Goal: Task Accomplishment & Management: Use online tool/utility

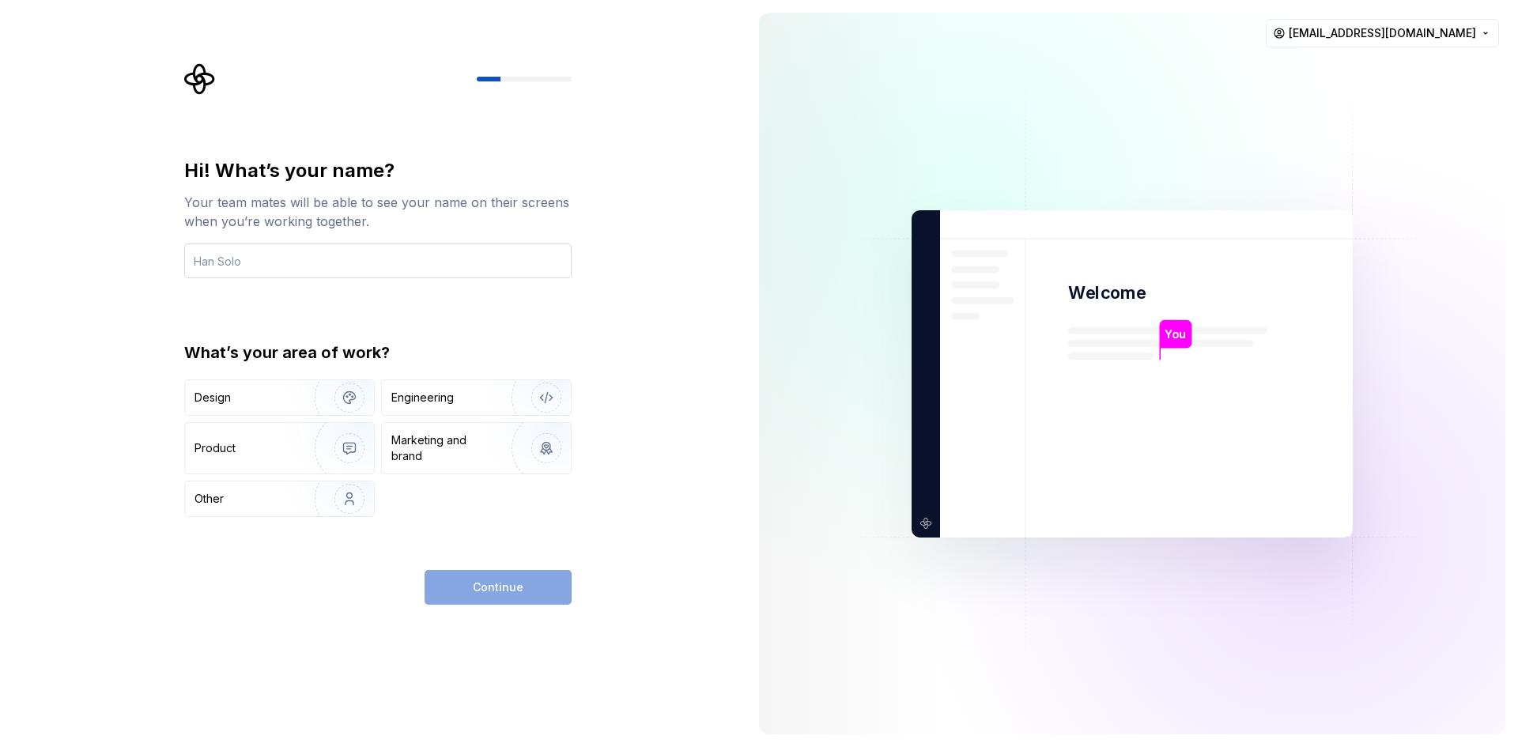
click at [275, 255] on input "text" at bounding box center [378, 261] width 388 height 35
type input "Minghe"
click at [268, 400] on div "Design" at bounding box center [245, 398] width 100 height 16
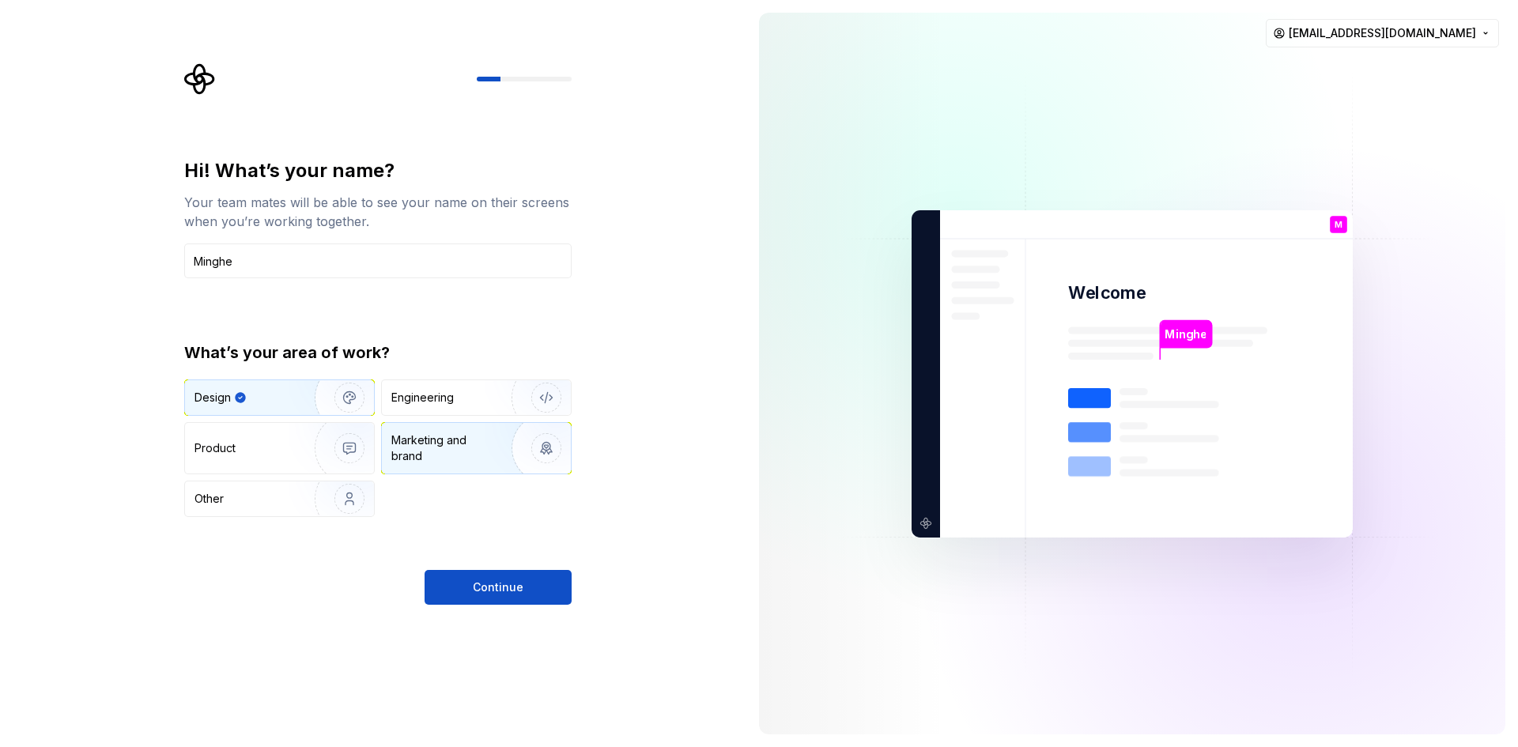
click at [494, 456] on img "button" at bounding box center [536, 448] width 101 height 106
click at [303, 400] on img "button" at bounding box center [339, 398] width 101 height 106
click at [442, 592] on button "Continue" at bounding box center [498, 587] width 147 height 35
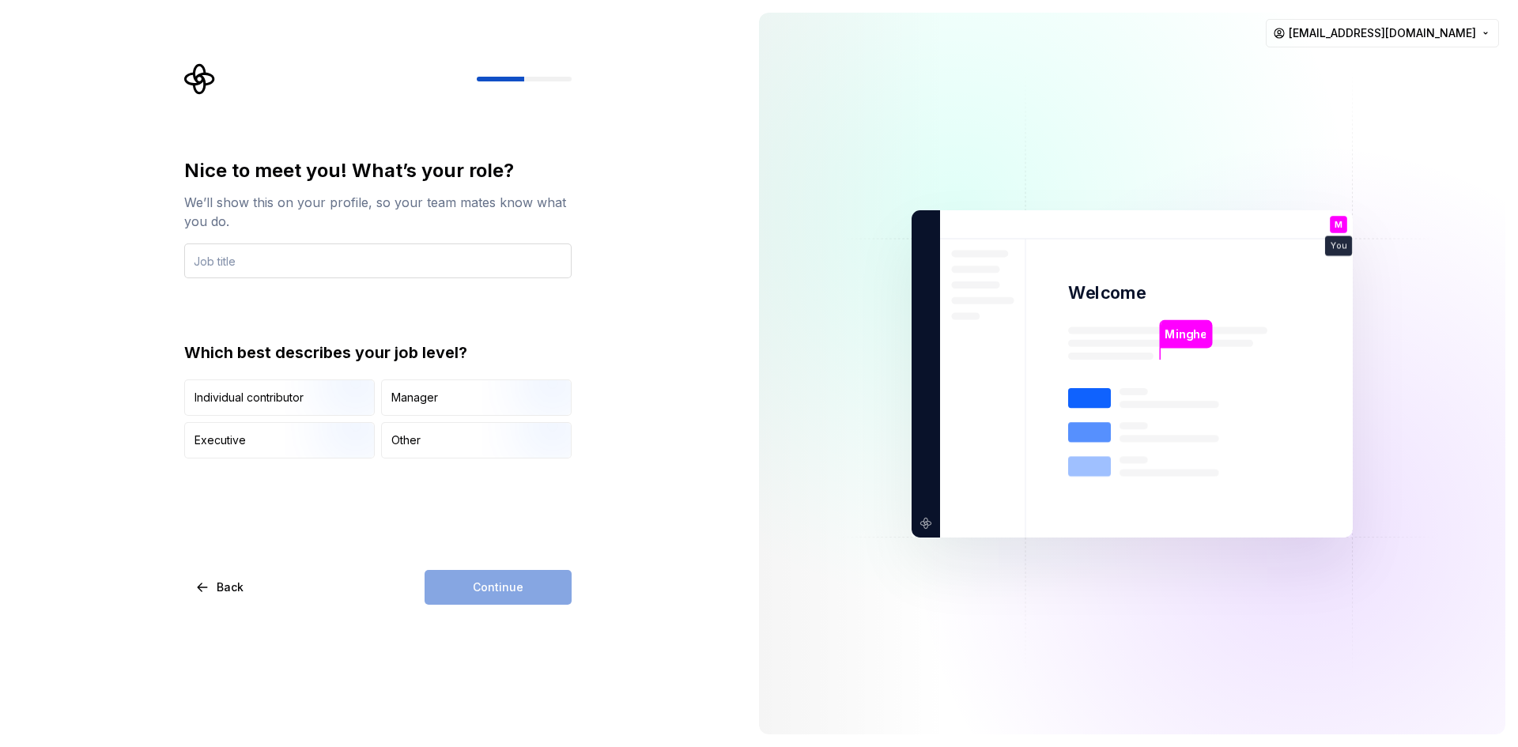
click at [245, 265] on input "text" at bounding box center [378, 261] width 388 height 35
type input "Designer"
click at [341, 391] on img "button" at bounding box center [336, 418] width 101 height 106
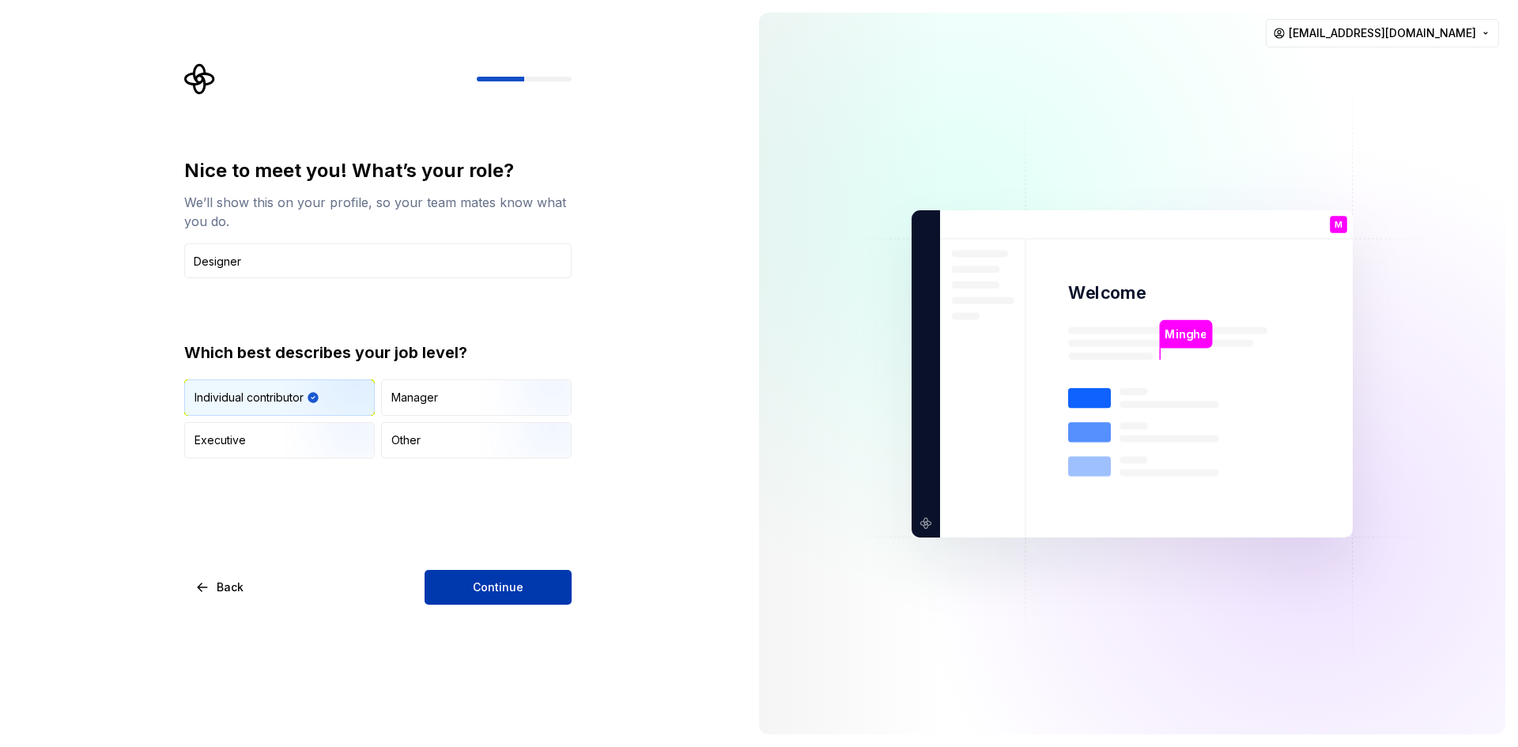
click at [489, 584] on span "Continue" at bounding box center [498, 588] width 51 height 16
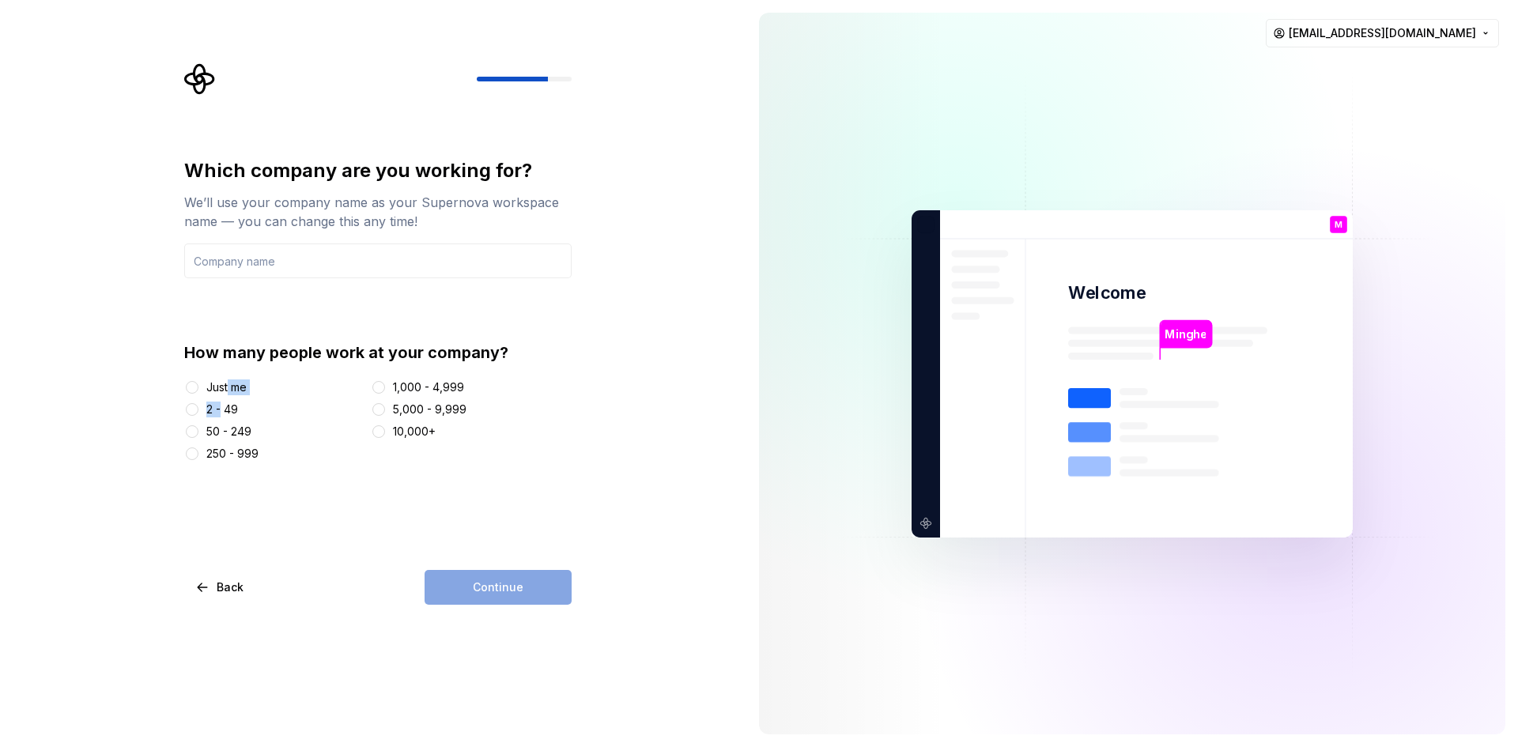
drag, startPoint x: 229, startPoint y: 389, endPoint x: 221, endPoint y: 403, distance: 16.0
click at [221, 403] on div "Just me 2 - 49 50 - 249 250 - 999 1,000 - 4,999 5,000 - 9,999 10,000+" at bounding box center [378, 421] width 388 height 82
click at [221, 403] on div "2 - 49" at bounding box center [222, 410] width 32 height 16
click at [199, 403] on button "2 - 49" at bounding box center [192, 409] width 13 height 13
click at [363, 511] on div "Which company are you working for? We’ll use your company name as your Supernov…" at bounding box center [378, 381] width 388 height 447
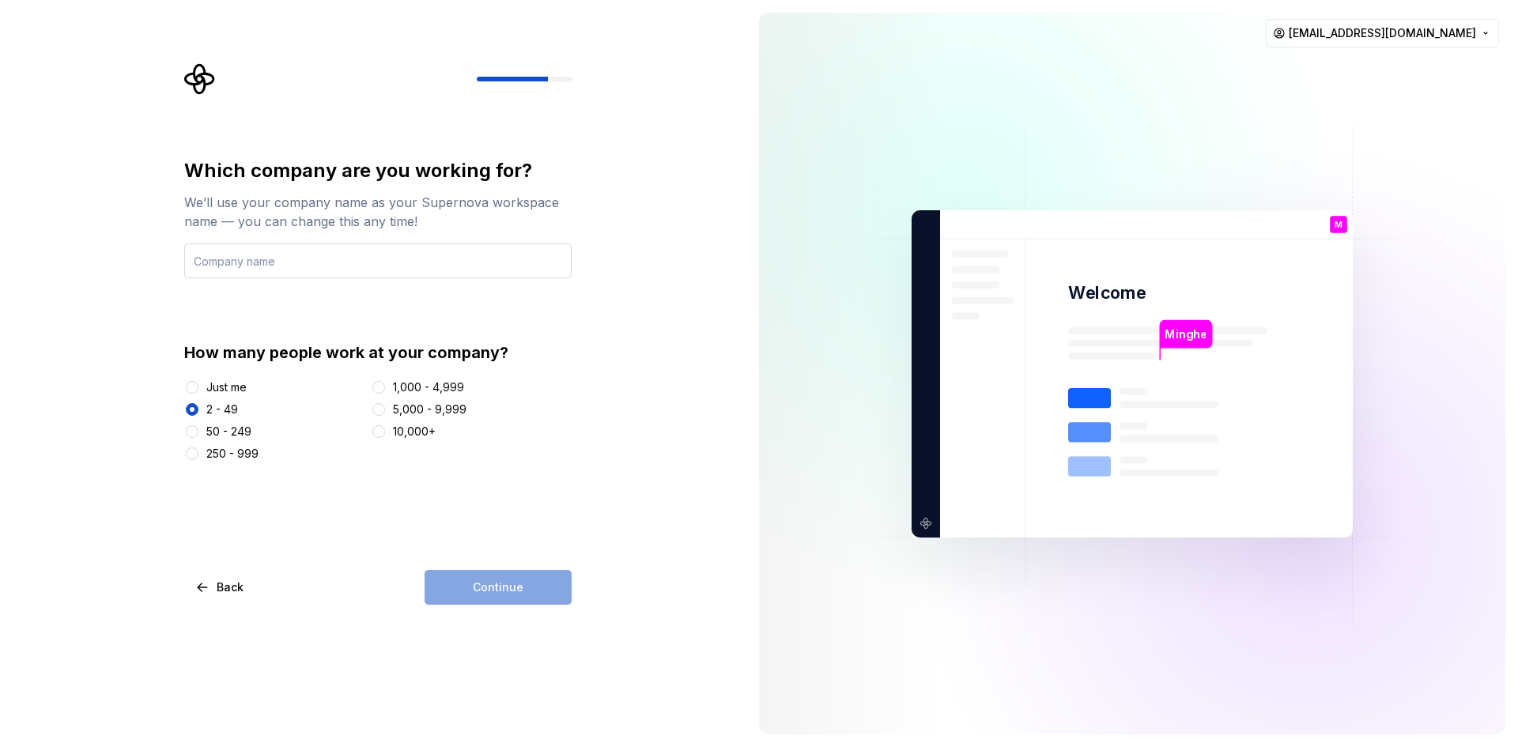
click at [320, 251] on input "text" at bounding box center [378, 261] width 388 height 35
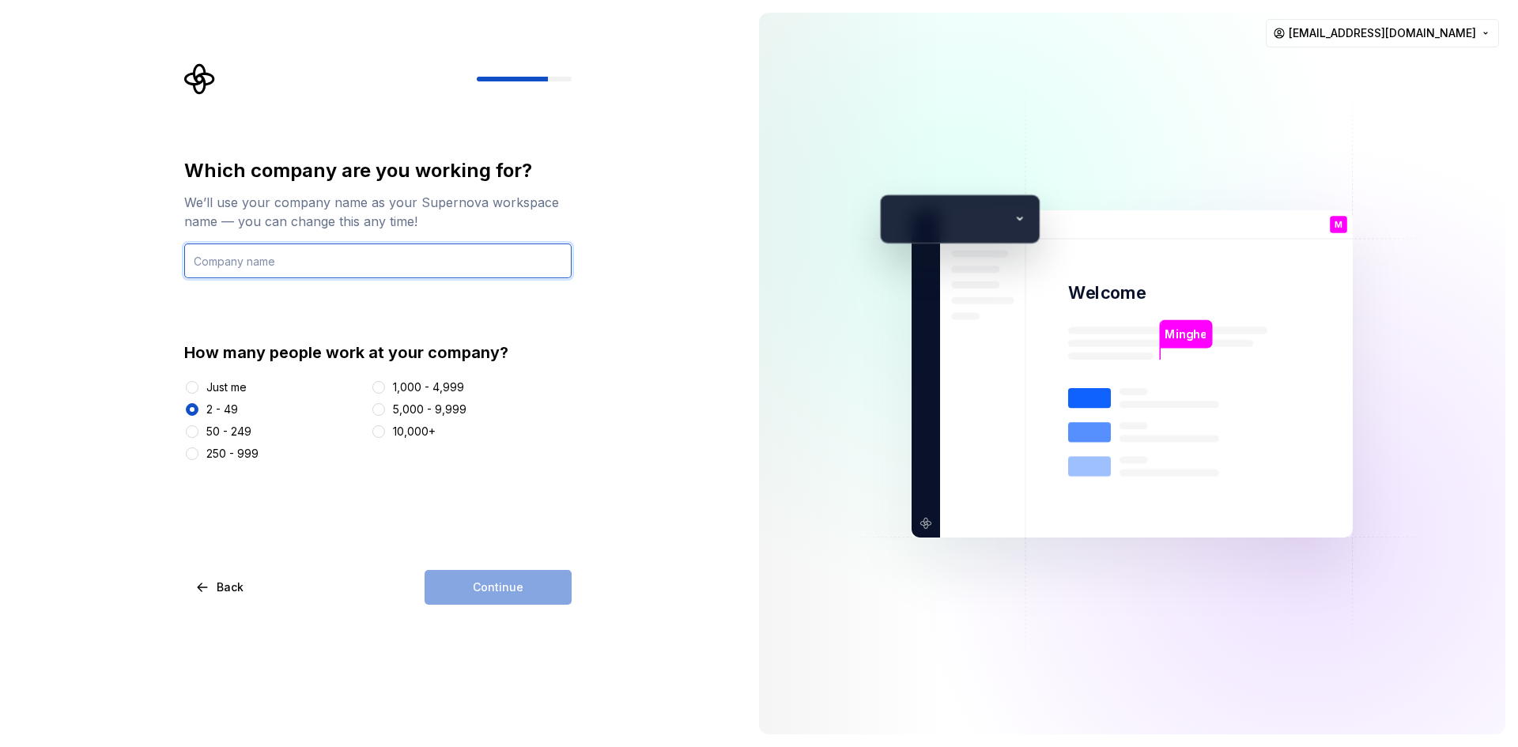
type input "Sim Racing Toolbox"
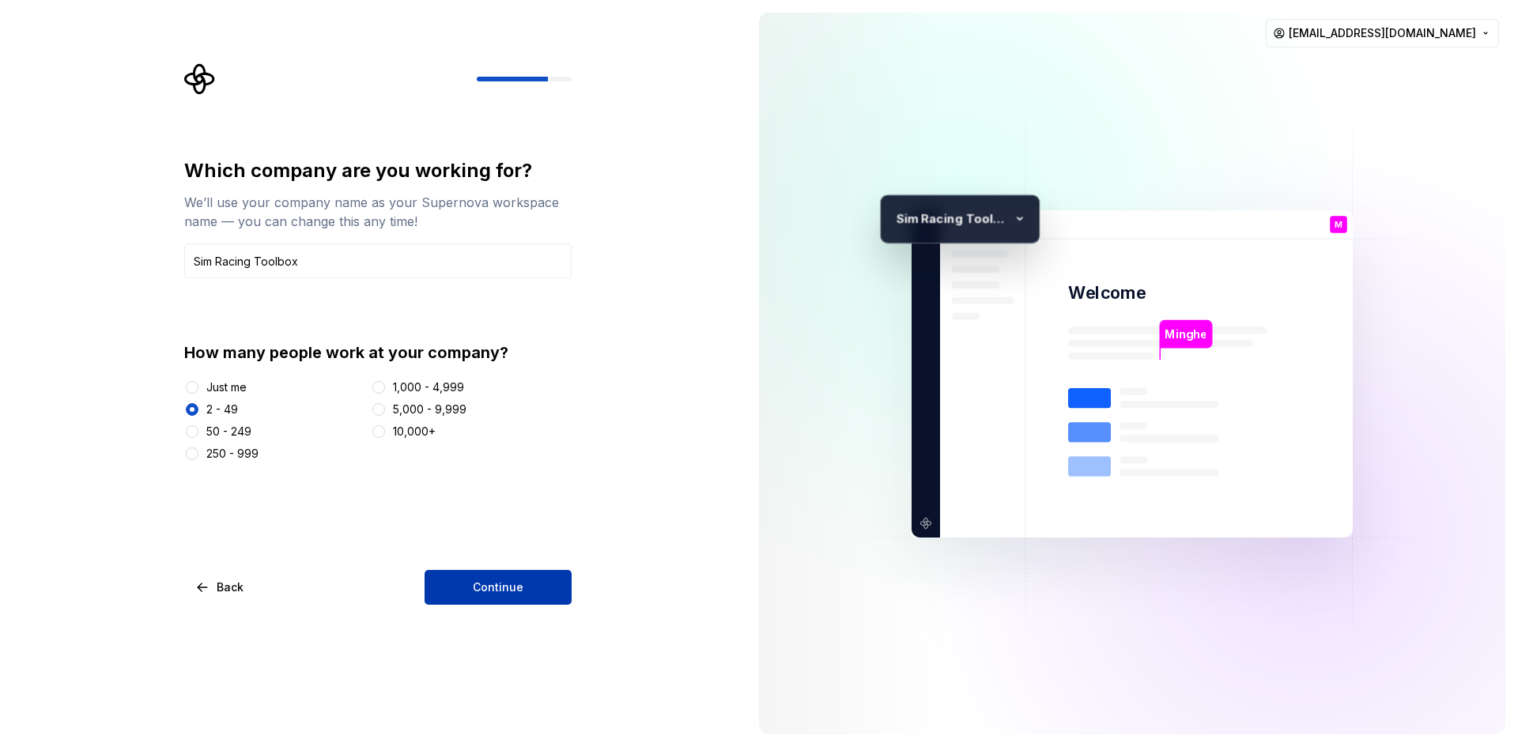
click at [467, 590] on button "Continue" at bounding box center [498, 587] width 147 height 35
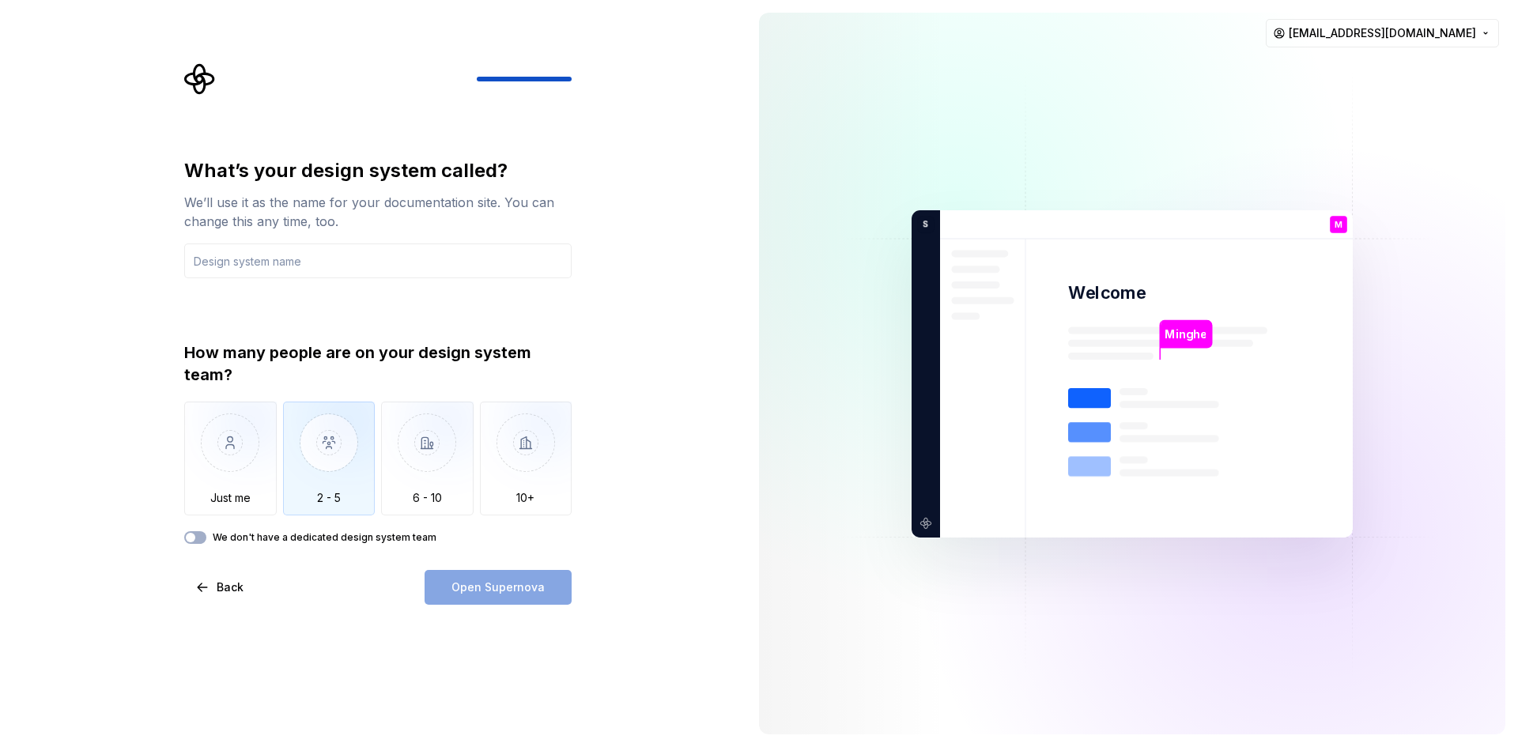
click at [310, 457] on img "button" at bounding box center [329, 455] width 93 height 106
click at [281, 275] on input "text" at bounding box center [378, 261] width 388 height 35
click at [262, 293] on div "What’s your design system called? We’ll use it as the name for your documentati…" at bounding box center [378, 351] width 388 height 386
click at [270, 261] on input "text" at bounding box center [378, 261] width 388 height 35
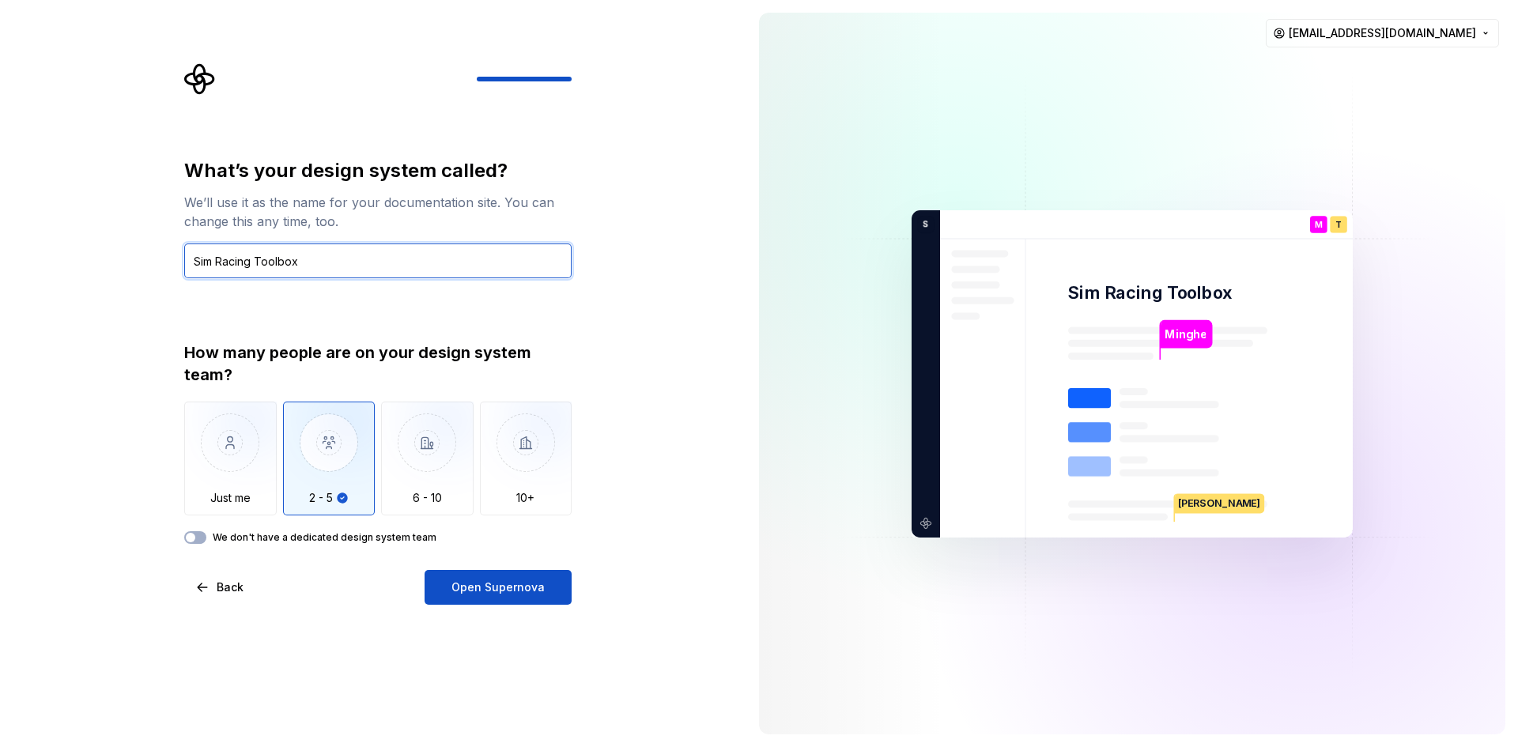
type input "Sim Racing Toolbox"
click at [205, 531] on div "We don't have a dedicated design system team" at bounding box center [378, 537] width 388 height 13
click at [203, 534] on button "We don't have a dedicated design system team" at bounding box center [195, 537] width 22 height 13
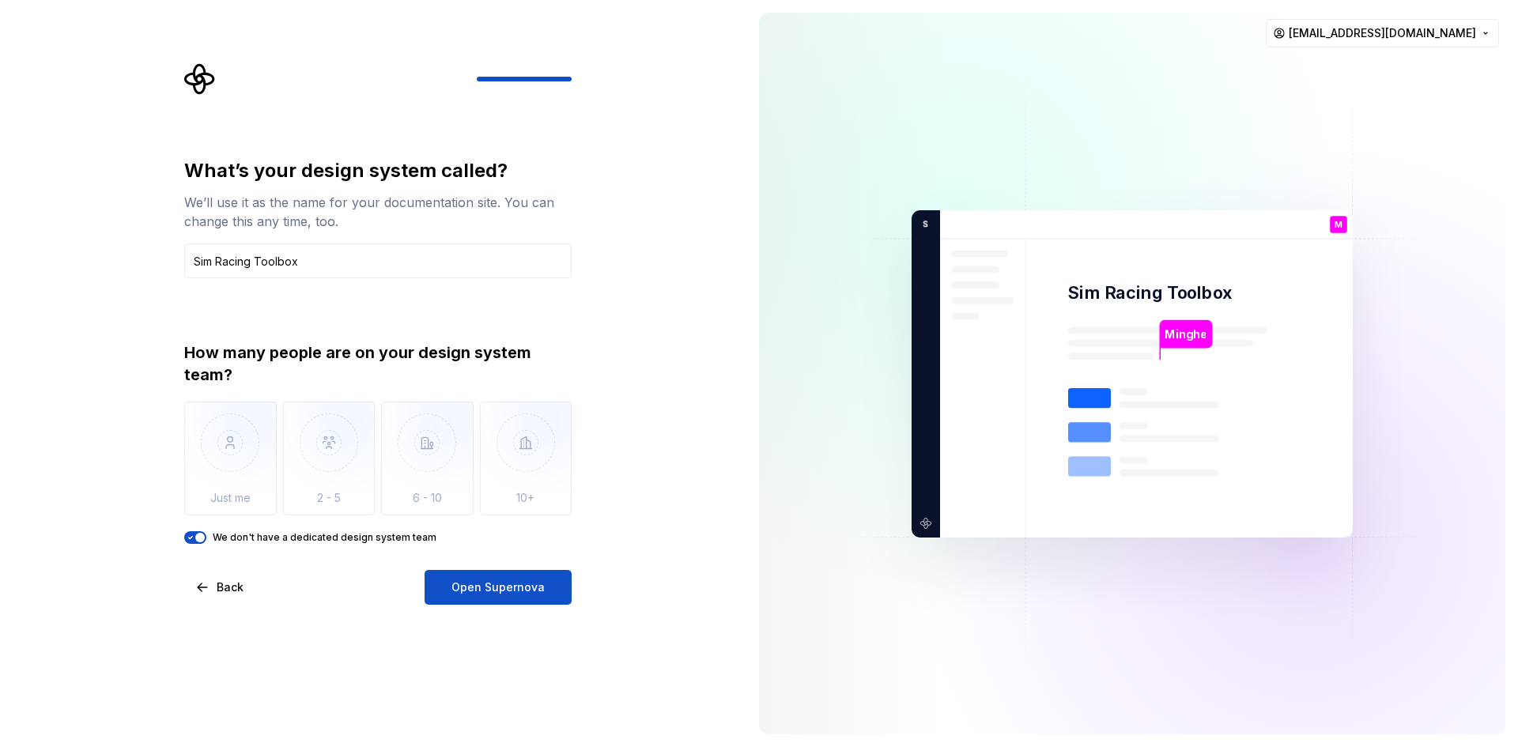
click at [203, 534] on span "button" at bounding box center [199, 537] width 9 height 9
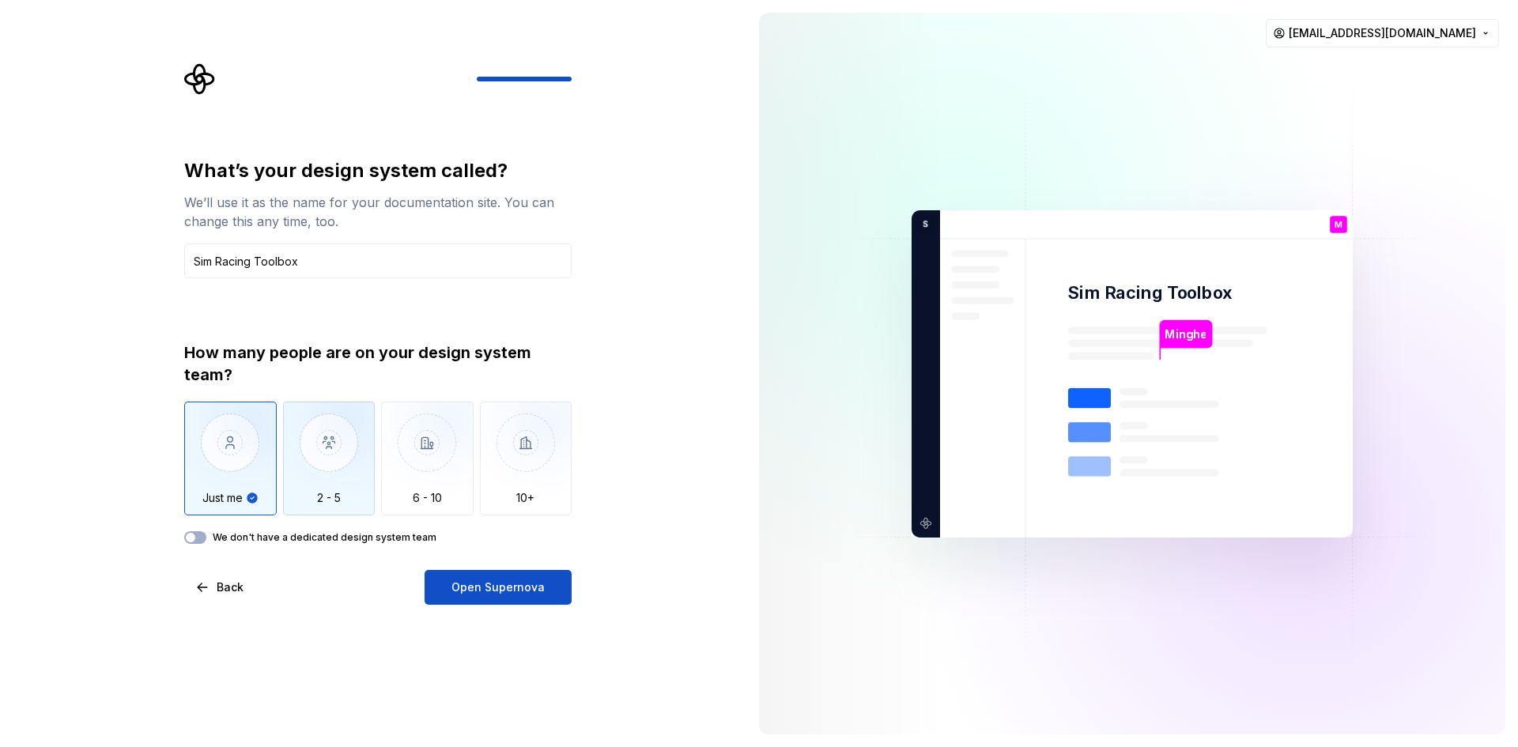
click at [335, 497] on img "button" at bounding box center [329, 455] width 93 height 106
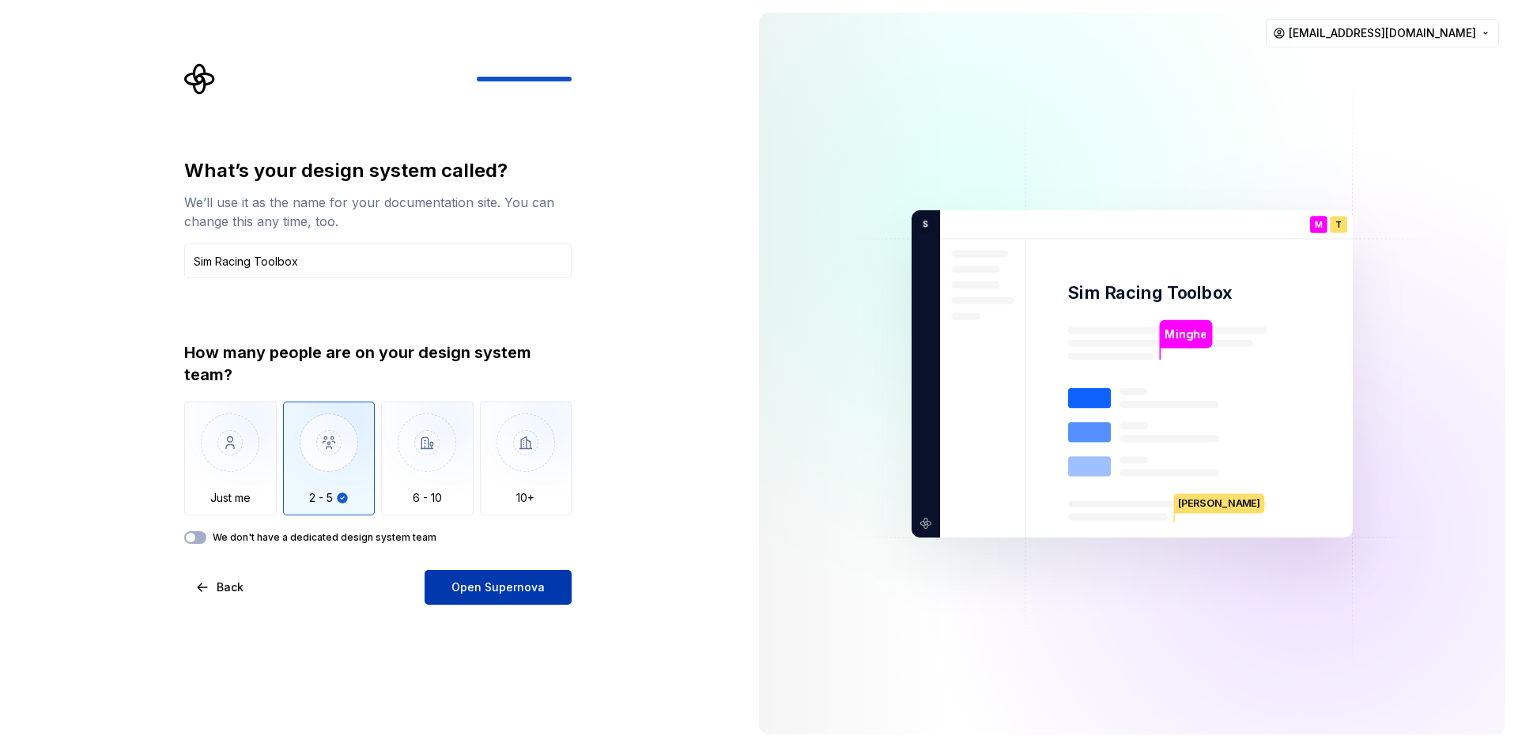
click at [471, 581] on span "Open Supernova" at bounding box center [498, 588] width 93 height 16
click at [1095, 299] on p "Sim Racing Toolbox" at bounding box center [1150, 293] width 165 height 23
click at [512, 579] on div "Open Supernova" at bounding box center [498, 587] width 147 height 35
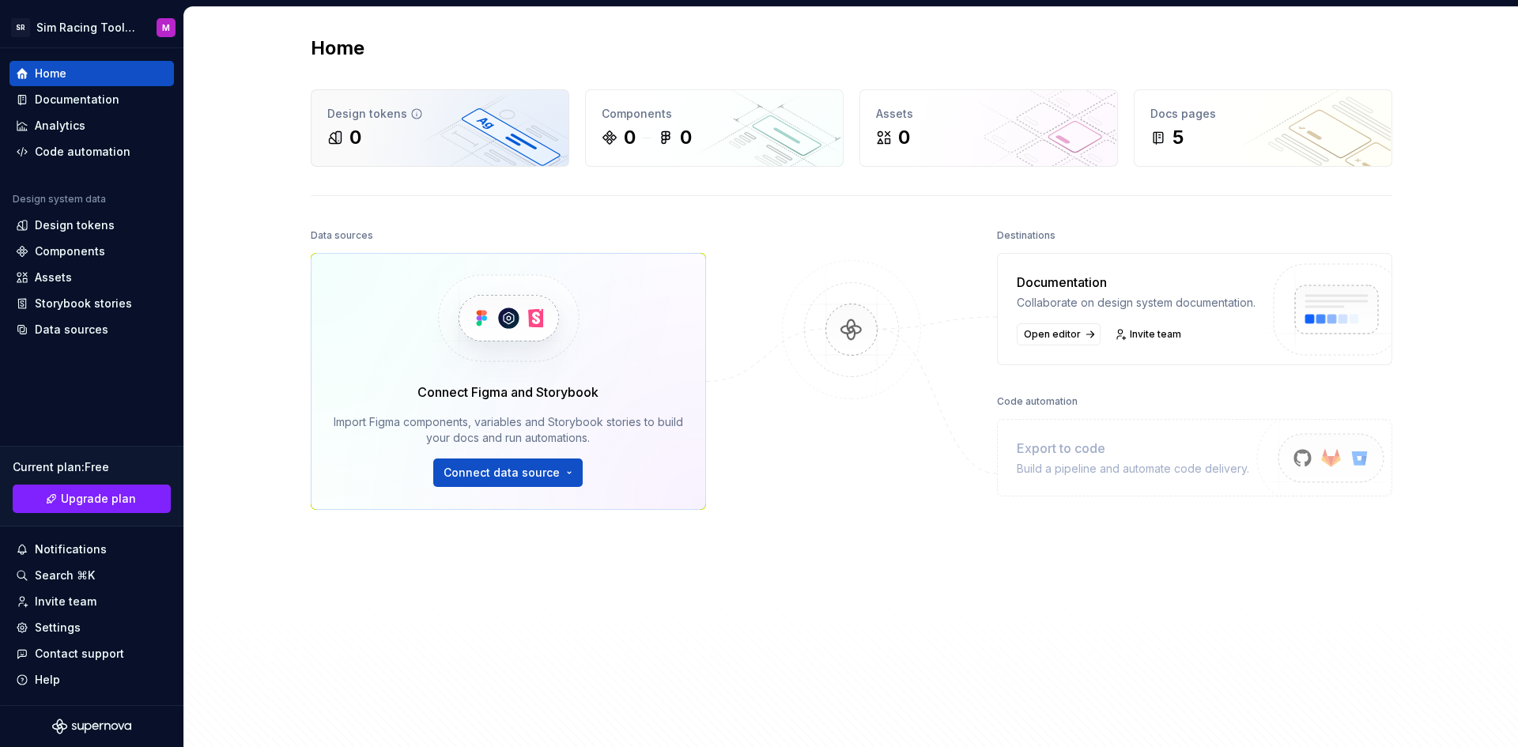
click at [361, 101] on div "Design tokens 0" at bounding box center [440, 128] width 257 height 76
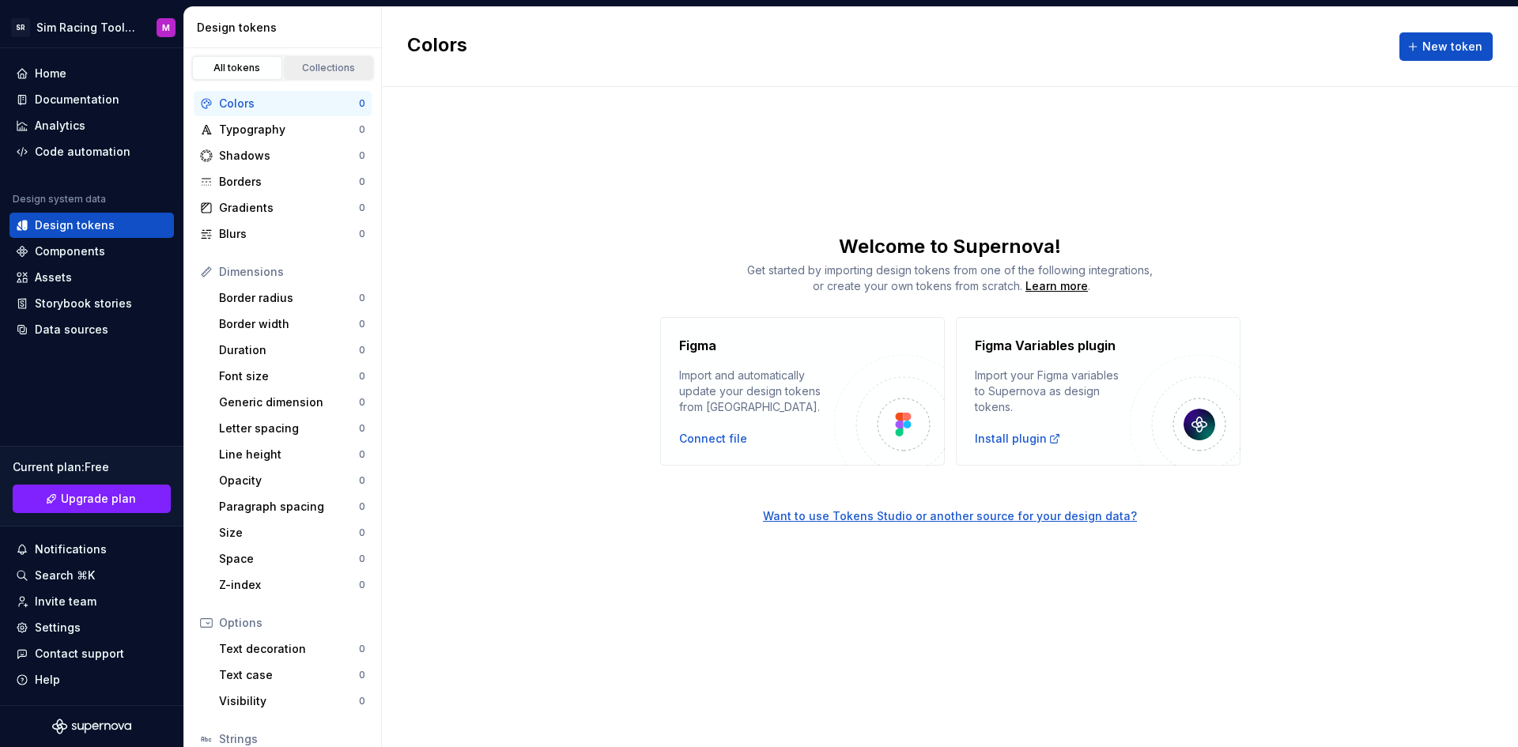
click at [314, 73] on div "Collections" at bounding box center [328, 68] width 79 height 13
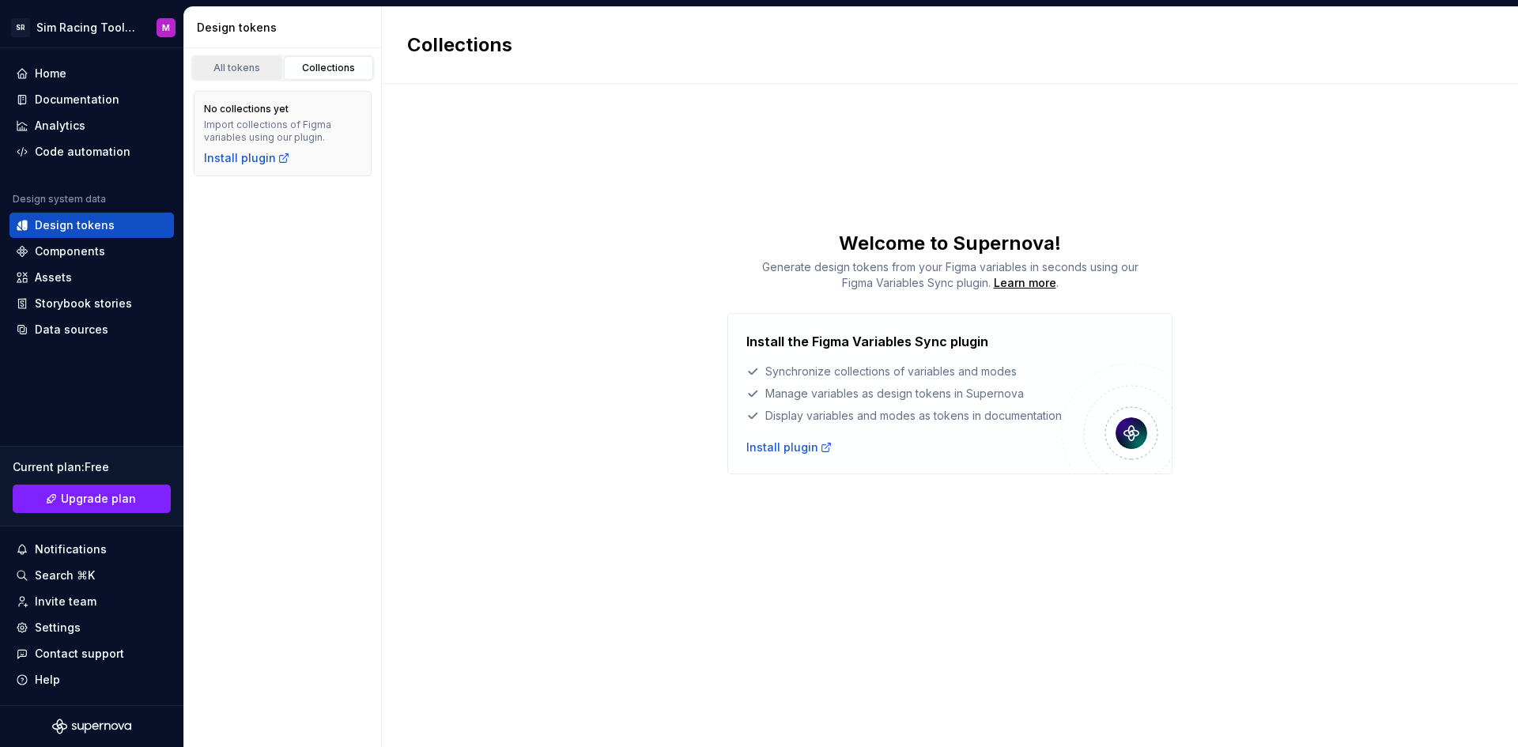
click at [236, 65] on div "All tokens" at bounding box center [237, 68] width 79 height 13
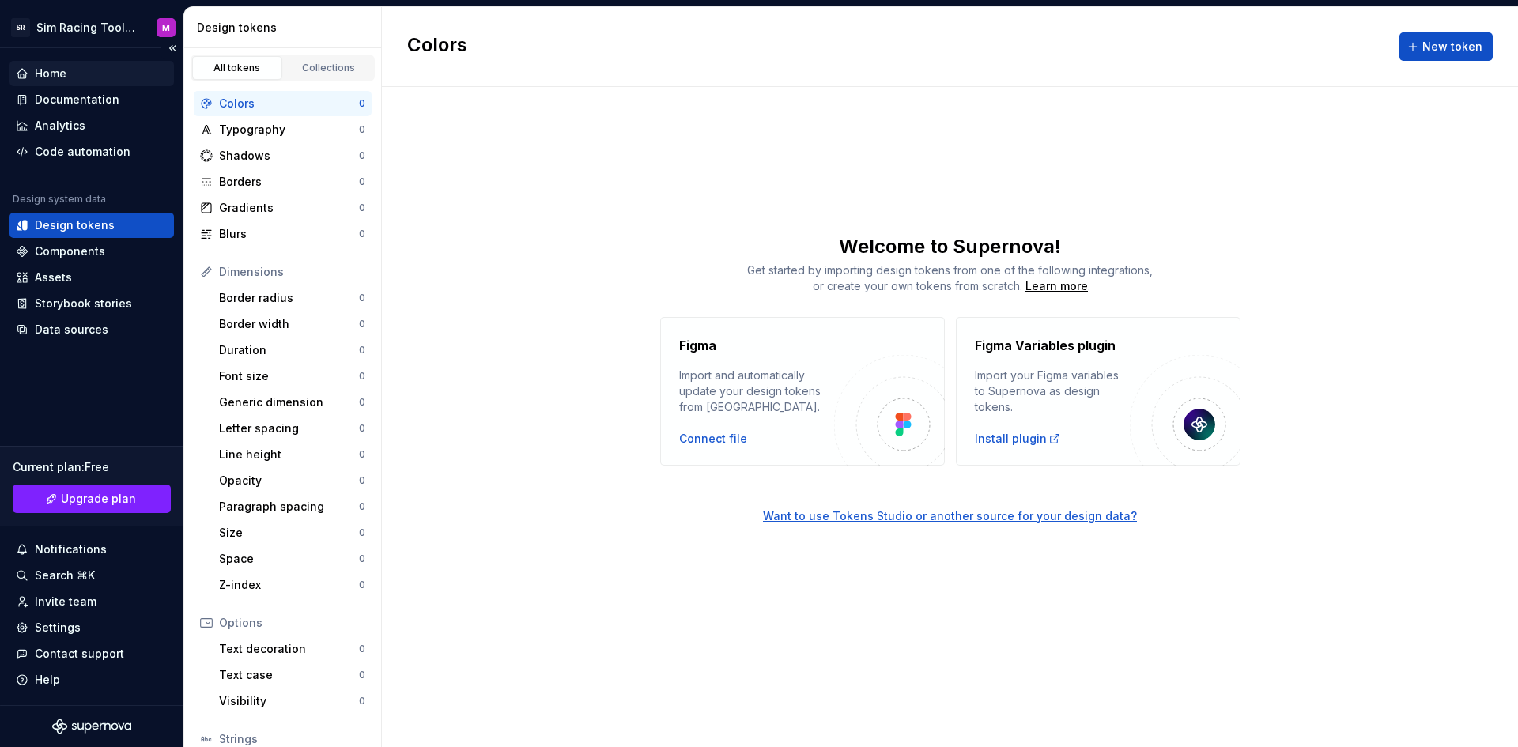
click at [95, 74] on div "Home" at bounding box center [92, 74] width 152 height 16
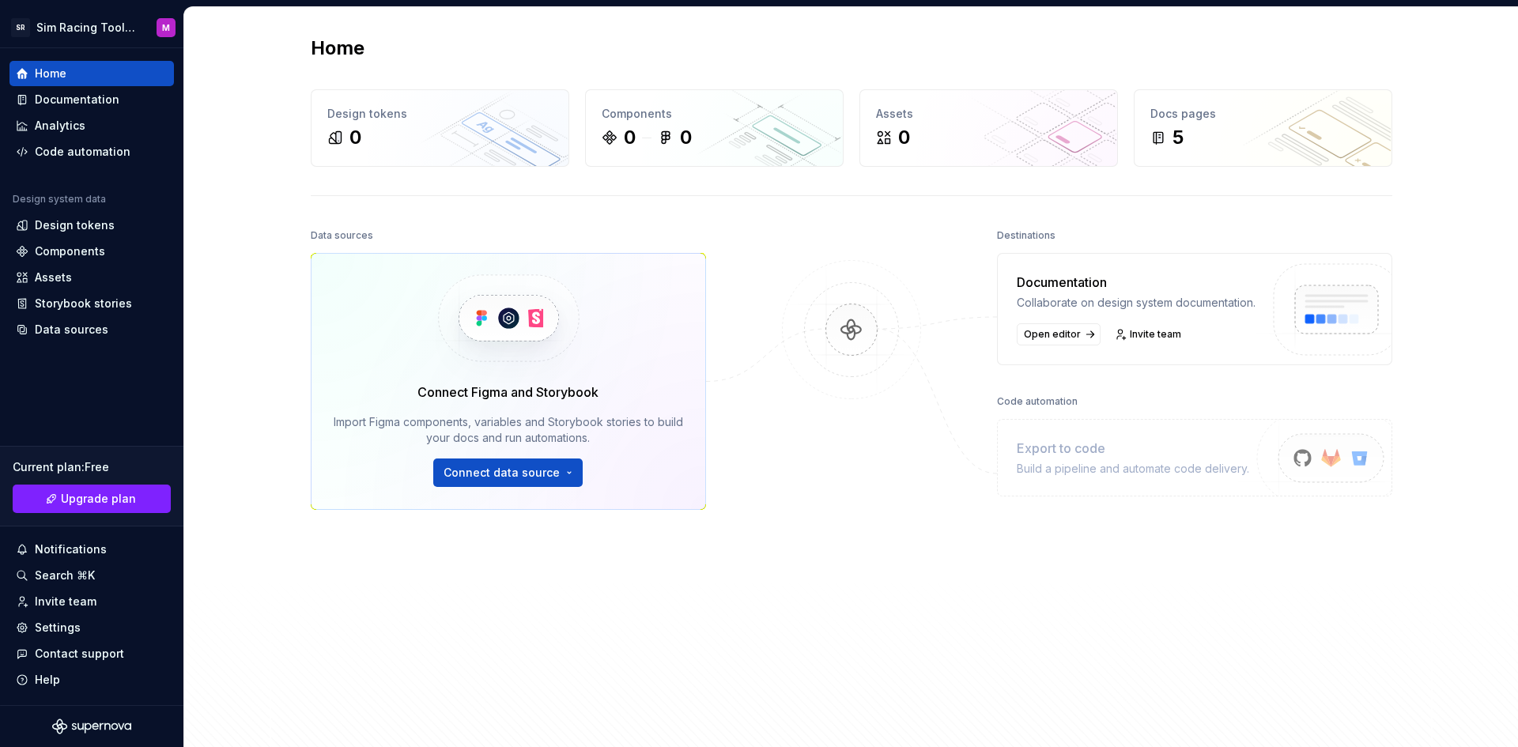
click at [1106, 458] on div "Export to code" at bounding box center [1133, 448] width 233 height 19
click at [840, 323] on img at bounding box center [851, 346] width 153 height 172
click at [88, 98] on div "Documentation" at bounding box center [77, 100] width 85 height 16
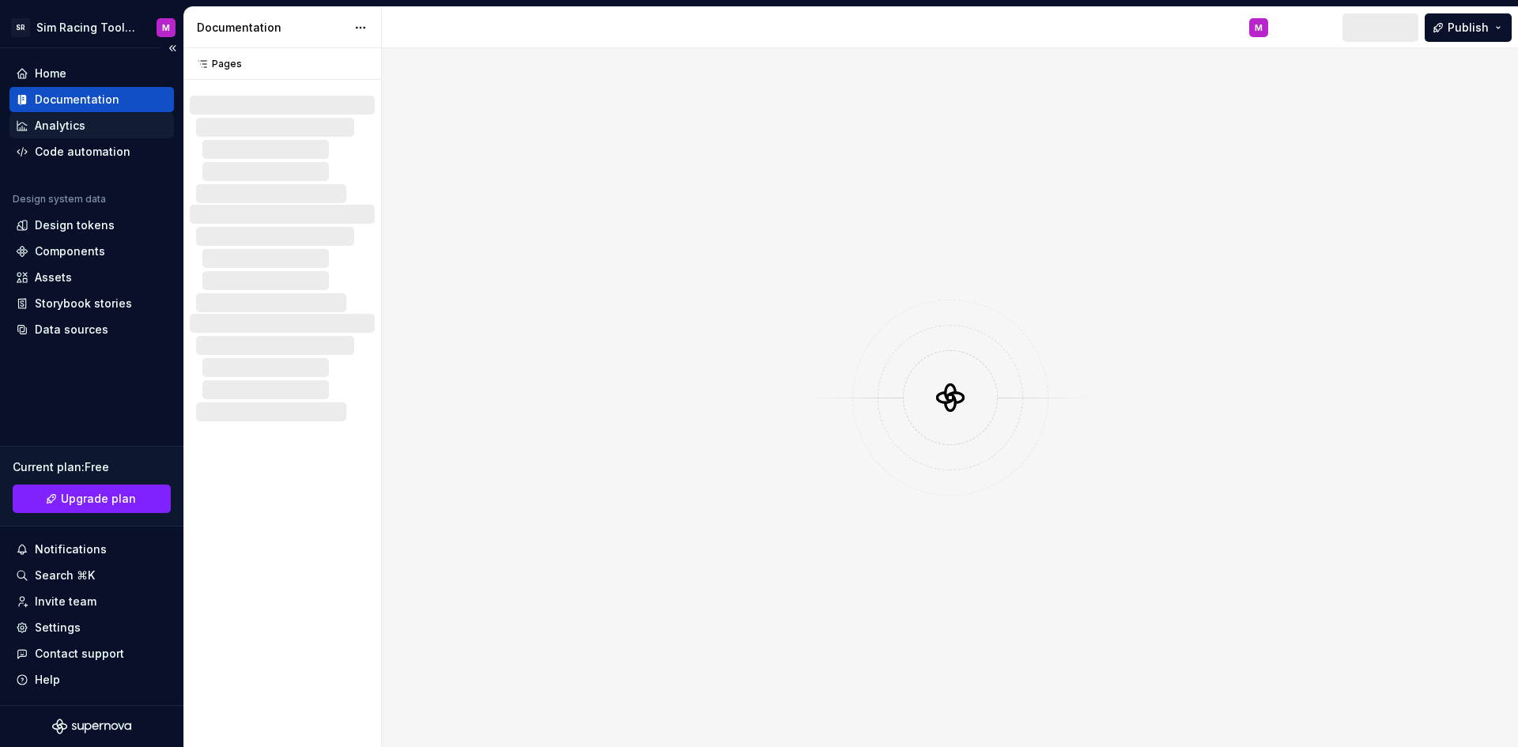
click at [87, 128] on div "Analytics" at bounding box center [92, 126] width 152 height 16
click at [66, 229] on div "Design tokens" at bounding box center [75, 225] width 80 height 16
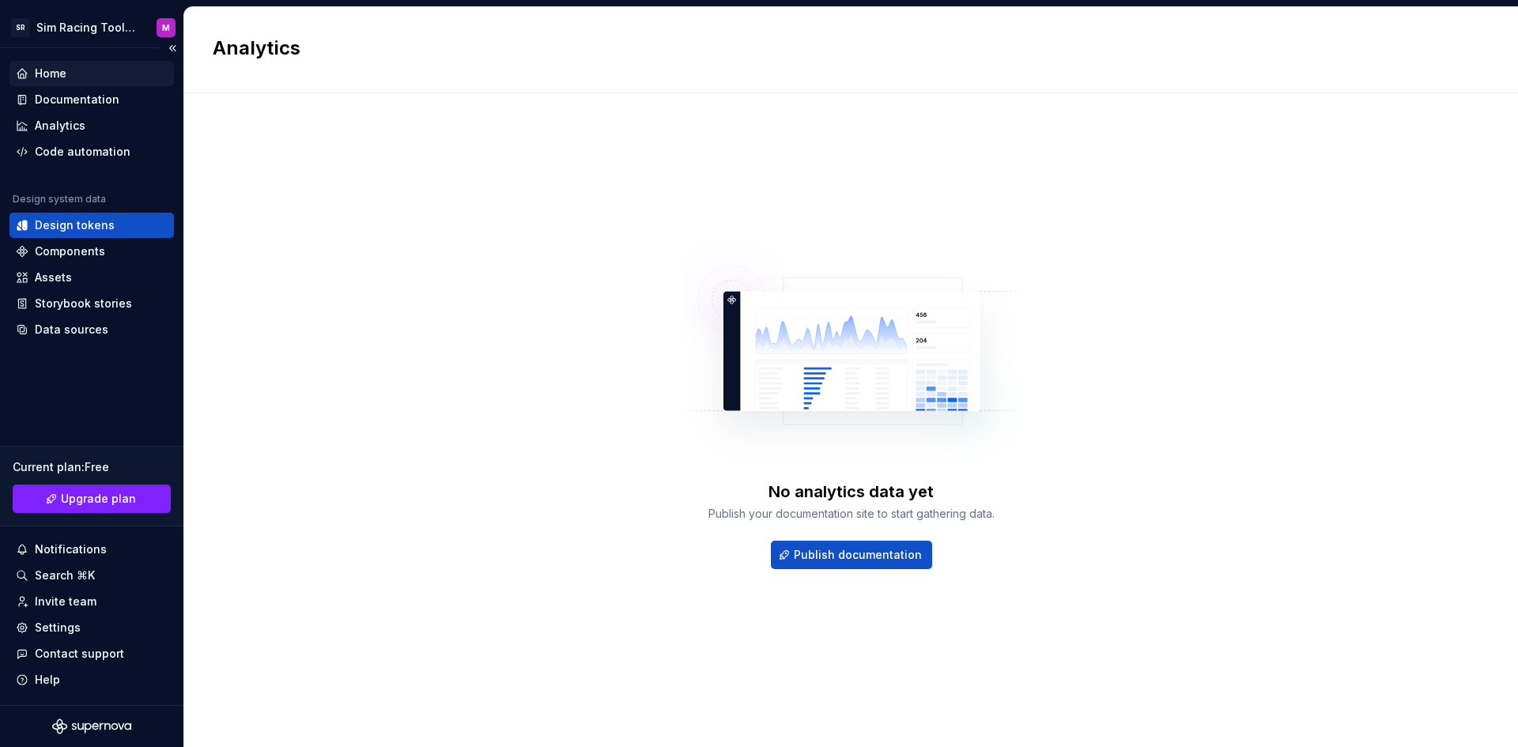
click at [94, 85] on div "Home" at bounding box center [91, 73] width 165 height 25
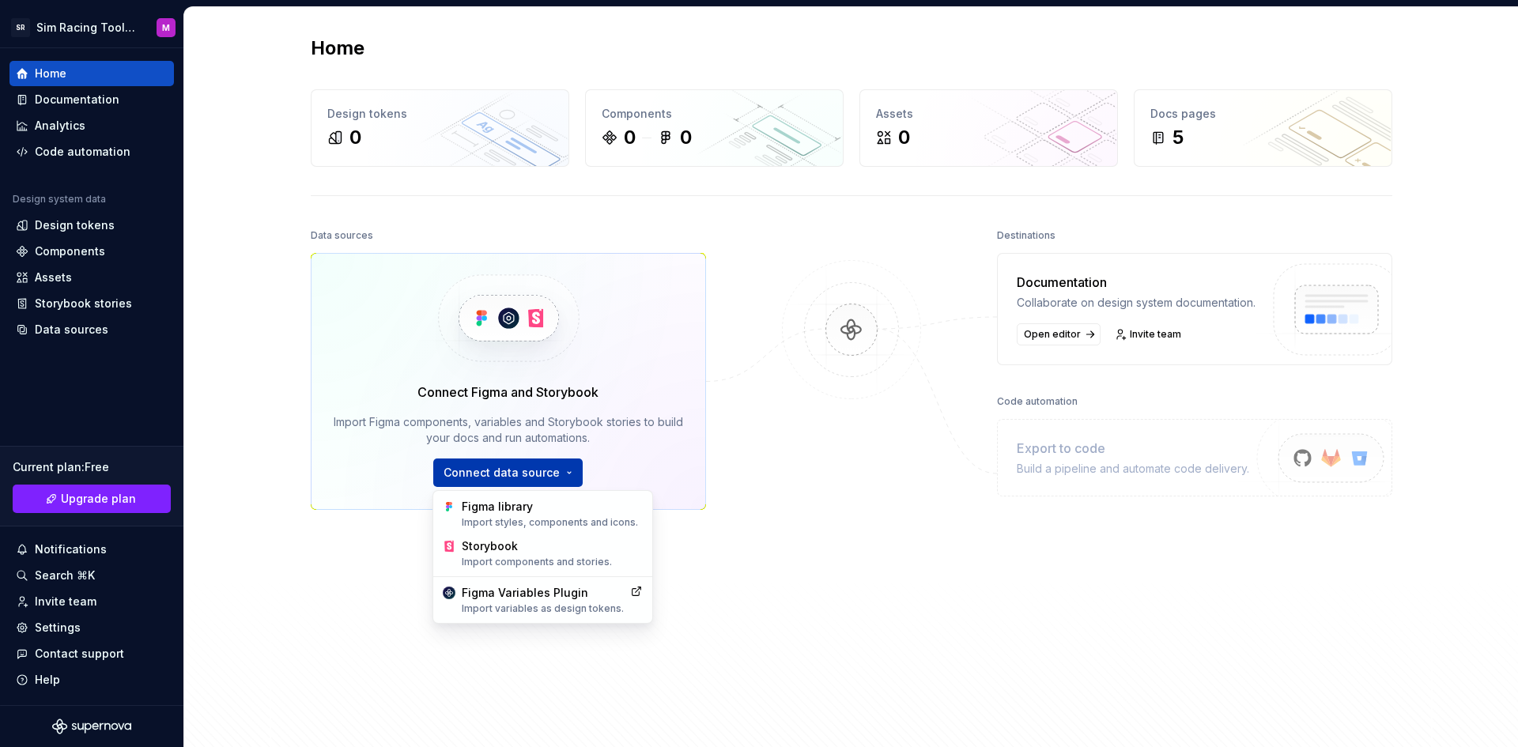
click at [503, 471] on html "SR Sim Racing Toolbox M Home Documentation Analytics Code automation Design sys…" at bounding box center [759, 373] width 1518 height 747
click at [543, 596] on div "Figma Variables Plugin Import variables as design tokens." at bounding box center [543, 600] width 162 height 30
